Goal: Find specific page/section: Find specific page/section

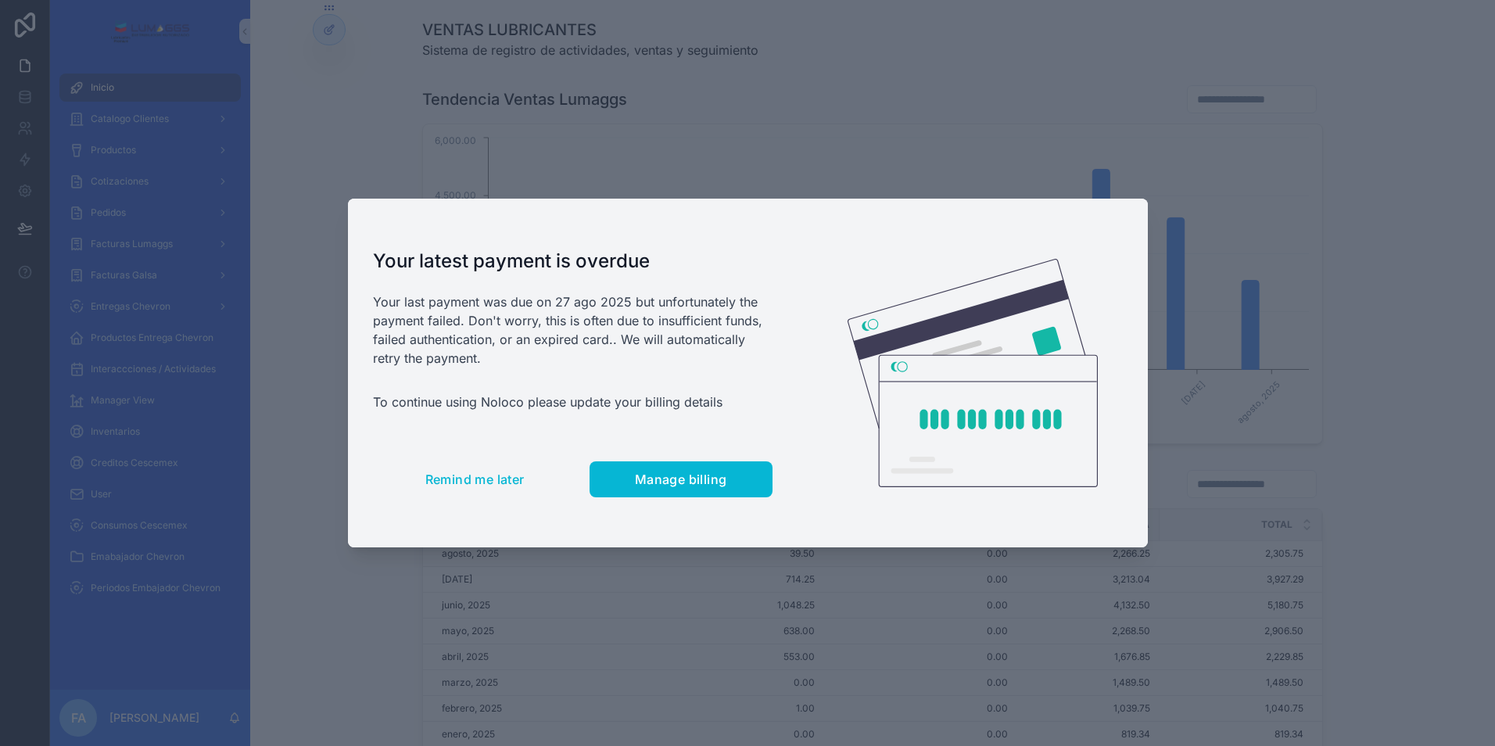
click at [195, 164] on div at bounding box center [747, 373] width 1495 height 746
click at [446, 482] on span "Remind me later" at bounding box center [474, 479] width 99 height 16
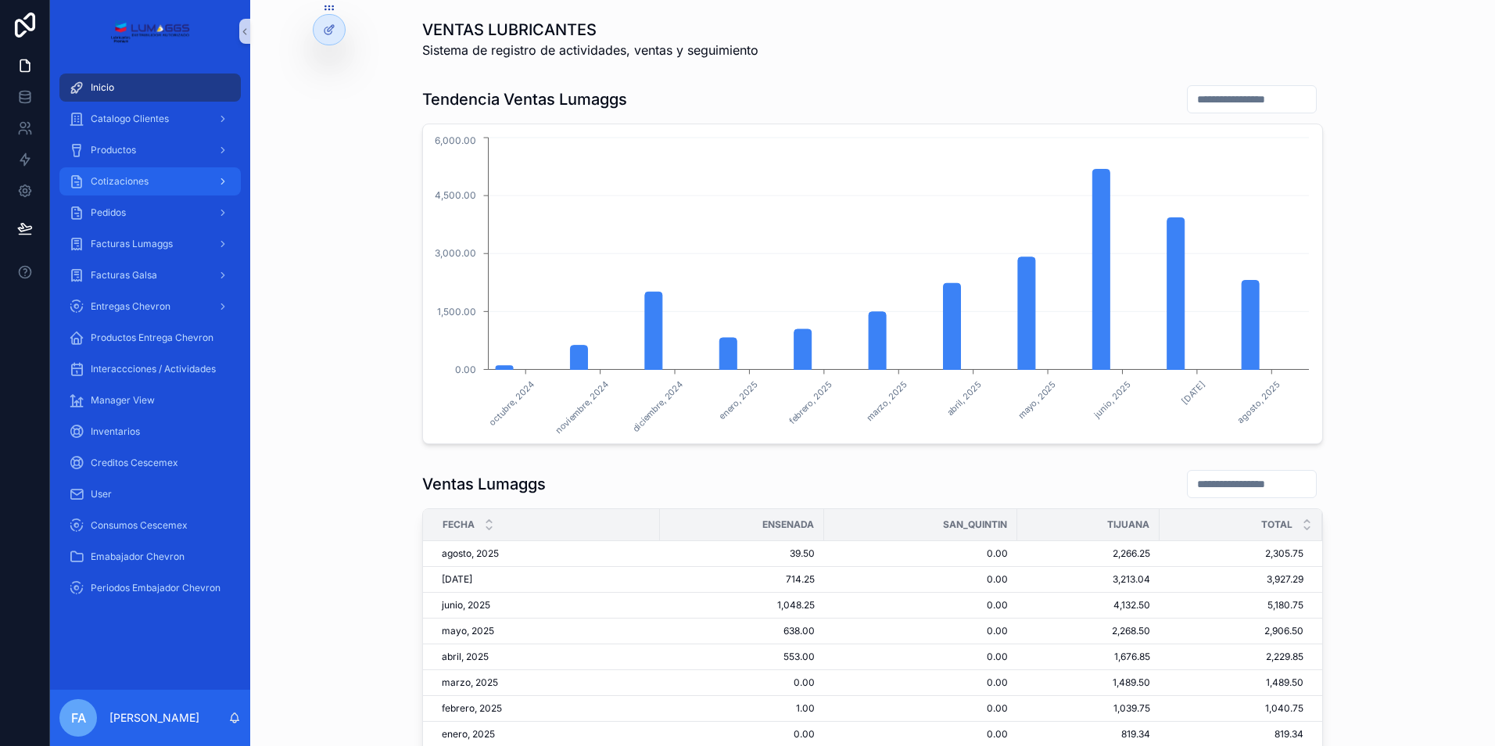
click at [161, 187] on div "Cotizaciones" at bounding box center [150, 181] width 163 height 25
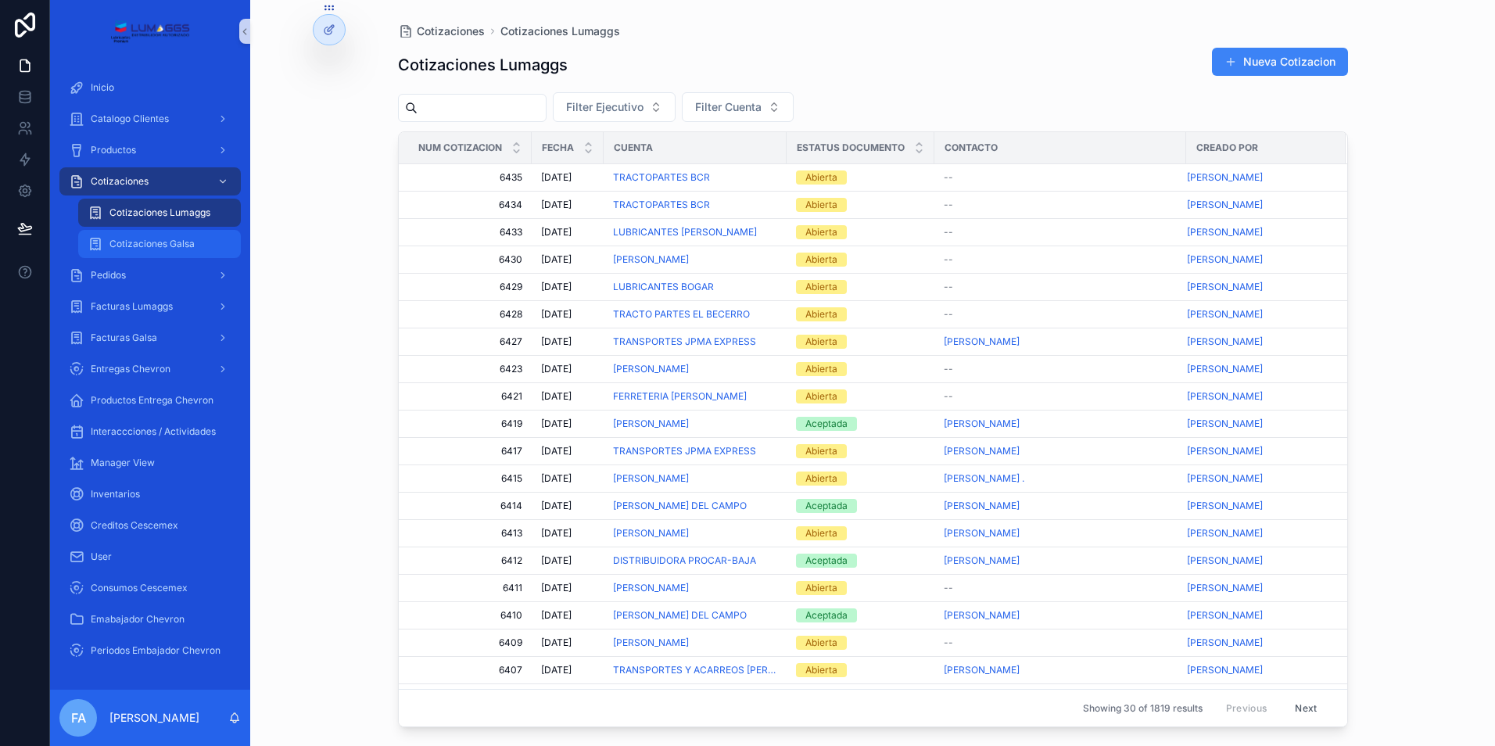
click at [186, 246] on span "Cotizaciones Galsa" at bounding box center [151, 244] width 85 height 13
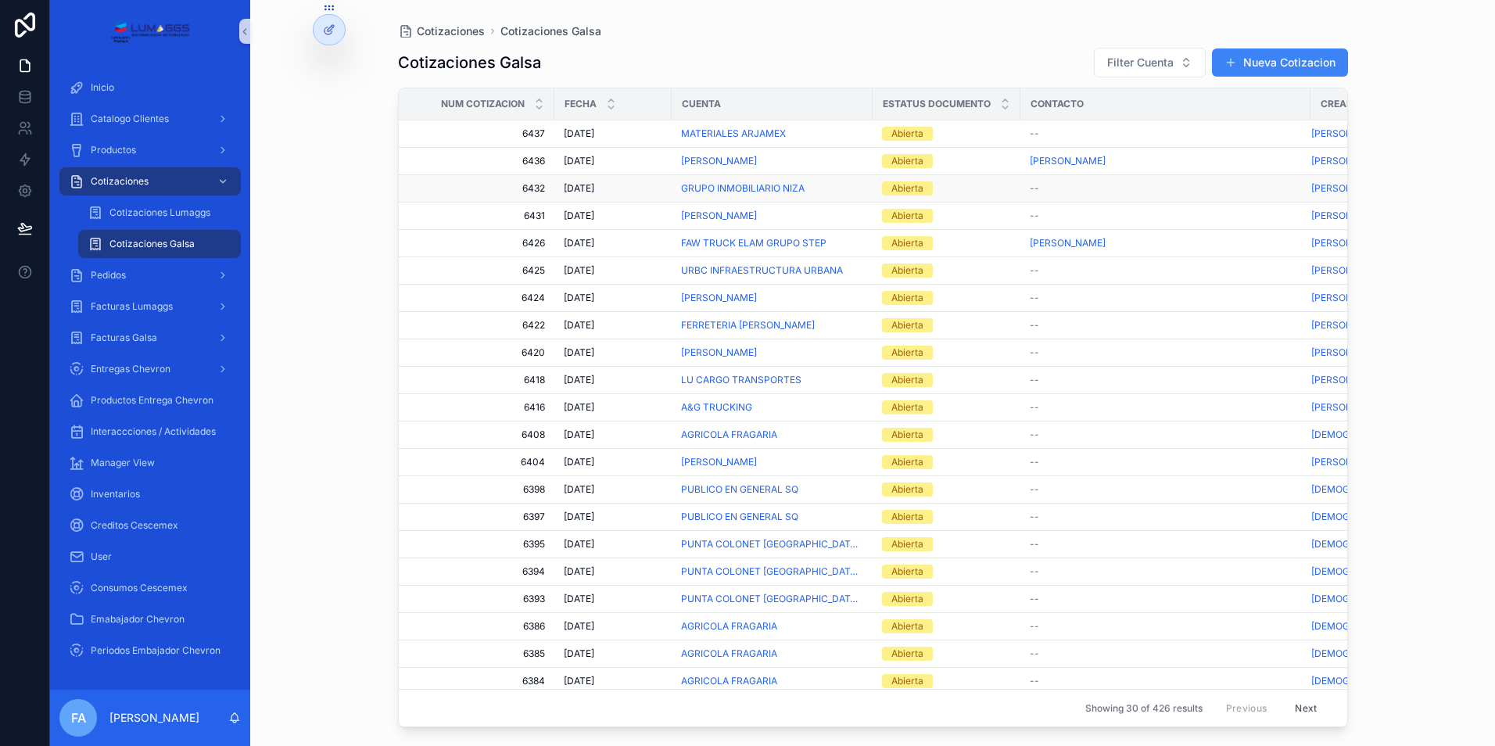
click at [535, 194] on span "6432" at bounding box center [480, 188] width 127 height 13
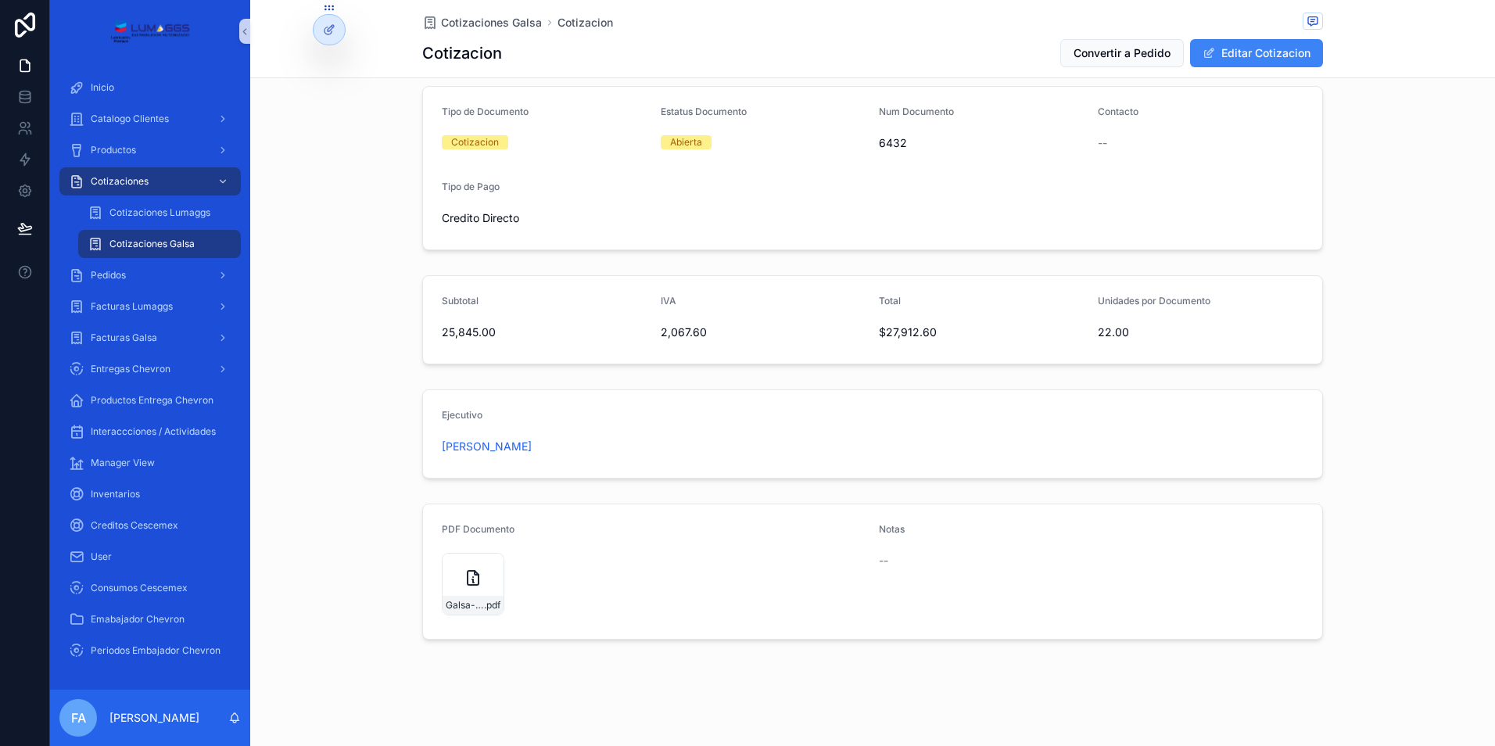
scroll to position [354, 0]
click at [474, 575] on icon "scrollable content" at bounding box center [476, 573] width 4 height 4
